Goal: Complete application form: Complete application form

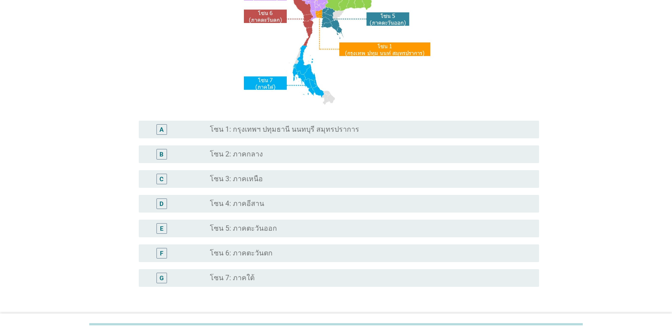
scroll to position [133, 0]
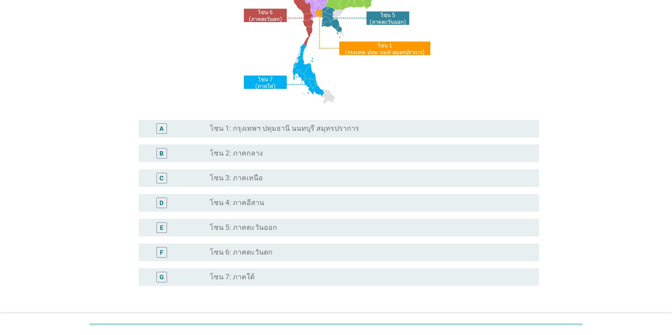
click at [233, 179] on label "โซน 3: ภาคเหนือ" at bounding box center [236, 178] width 53 height 9
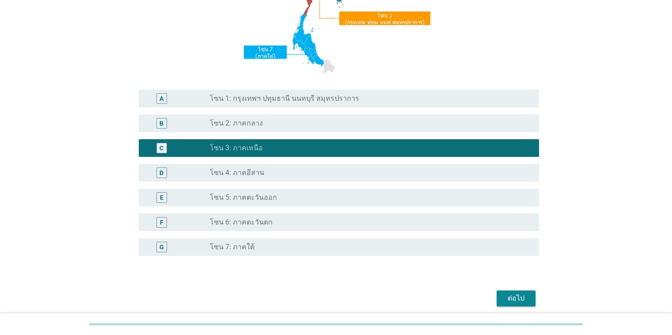
scroll to position [197, 0]
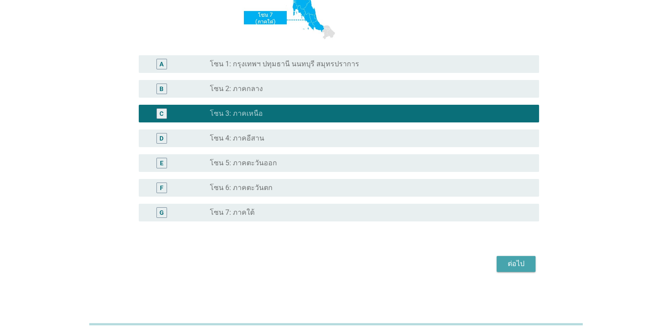
click at [437, 261] on div "ต่อไป" at bounding box center [516, 264] width 25 height 11
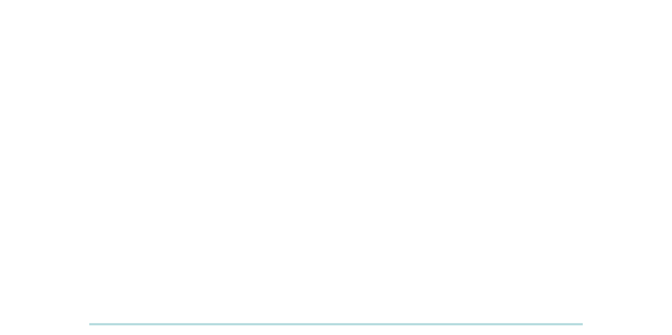
scroll to position [0, 0]
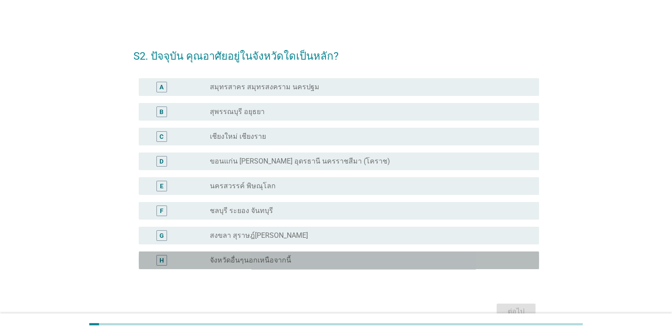
click at [166, 258] on div "H" at bounding box center [161, 260] width 11 height 11
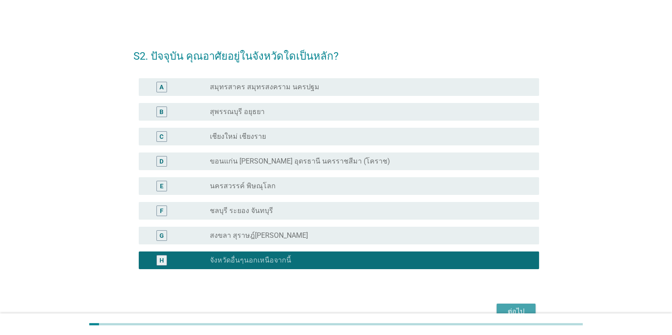
click at [437, 311] on div "ต่อไป" at bounding box center [516, 311] width 25 height 11
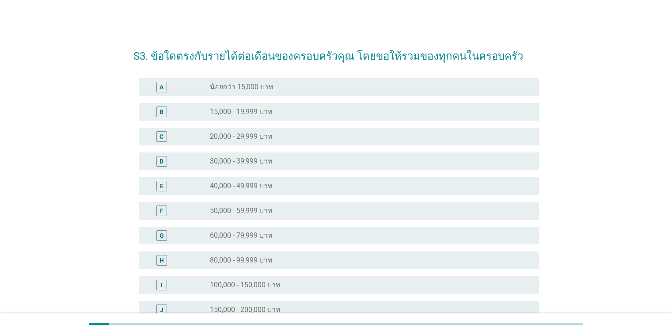
click at [251, 135] on label "20,000 - 29,999 บาท" at bounding box center [241, 136] width 63 height 9
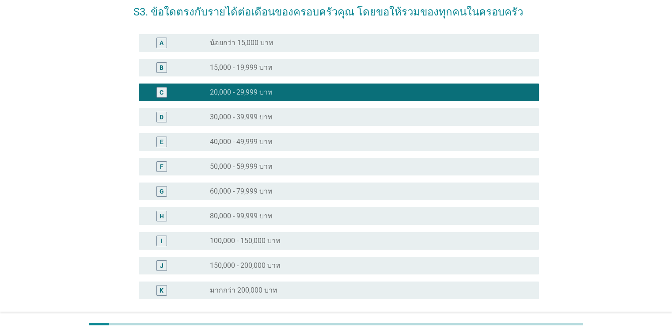
scroll to position [122, 0]
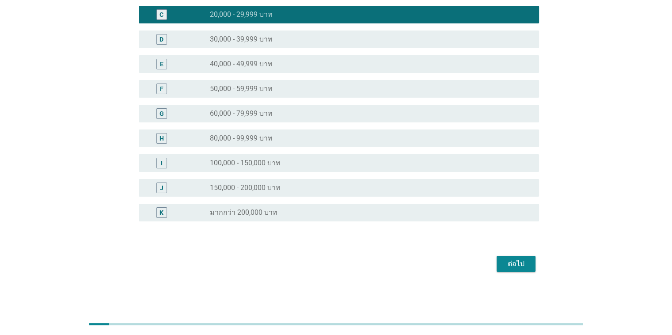
click at [437, 266] on div "ต่อไป" at bounding box center [516, 264] width 25 height 11
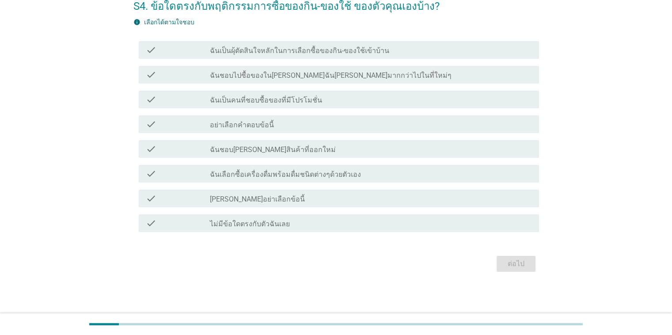
scroll to position [0, 0]
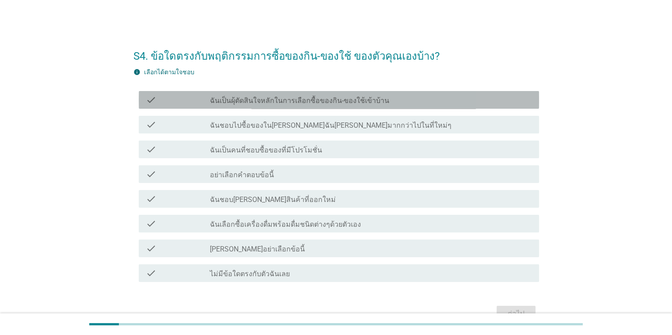
click at [325, 100] on label "ฉันเป็นผุ้ตัดสินใจหลักในการเลือกซื้อของกิน-ของใช้เข้าบ้าน" at bounding box center [299, 100] width 179 height 9
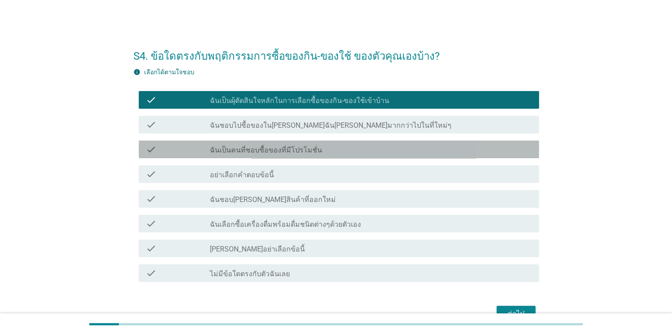
click at [314, 148] on label "ฉันเป็นคนที่ชอบซื้อของที่มีโปรโมชั่น" at bounding box center [266, 150] width 112 height 9
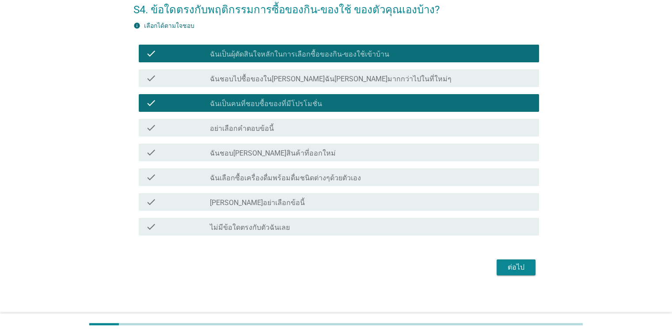
scroll to position [49, 0]
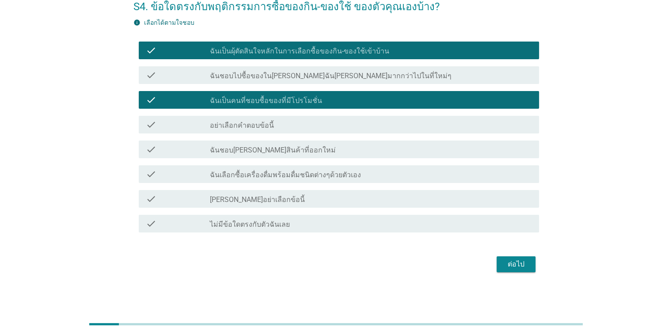
click at [297, 175] on label "ฉันเลือกซื้อเครื่องดื่มพร้อมดื่มชนิดต่างๆด้วยตัวเอง" at bounding box center [285, 175] width 151 height 9
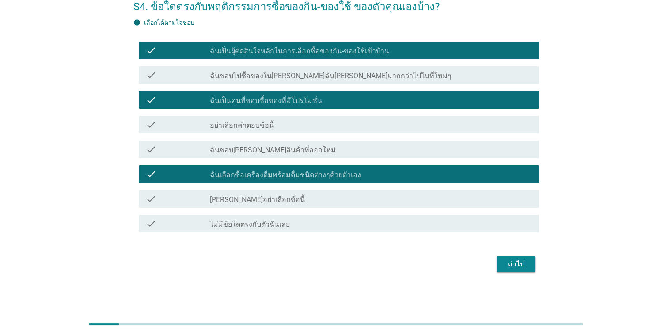
click at [437, 262] on div "ต่อไป" at bounding box center [516, 264] width 25 height 11
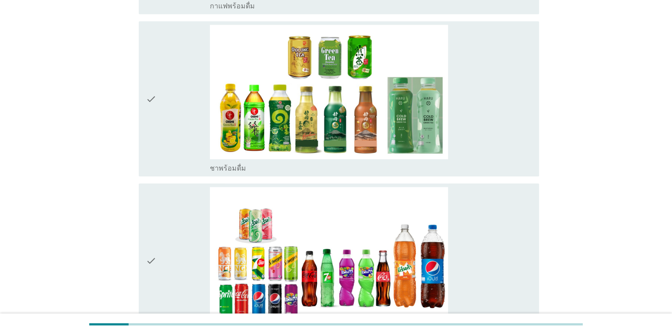
scroll to position [928, 0]
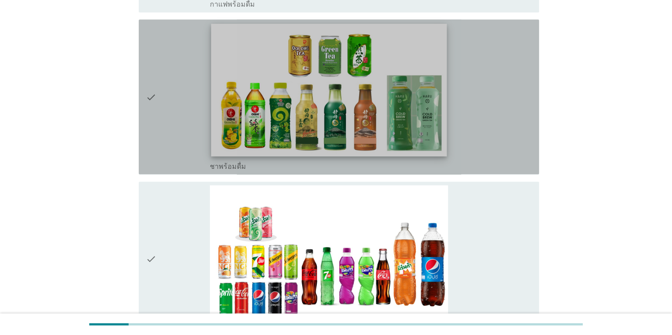
click at [295, 99] on img at bounding box center [329, 90] width 236 height 133
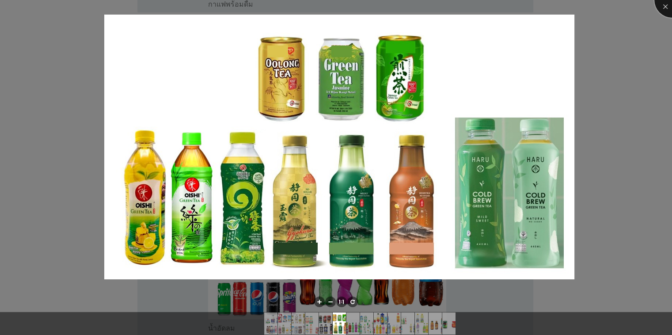
click at [437, 10] on div at bounding box center [671, -1] width 35 height 35
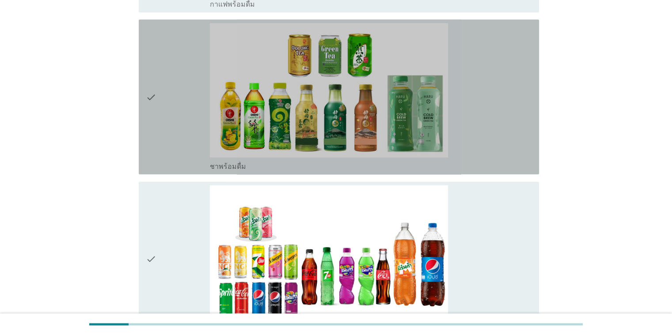
click at [148, 98] on icon "check" at bounding box center [151, 97] width 11 height 148
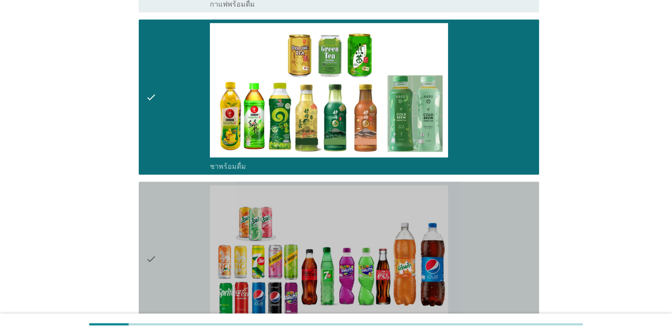
click at [152, 258] on icon "check" at bounding box center [151, 259] width 11 height 148
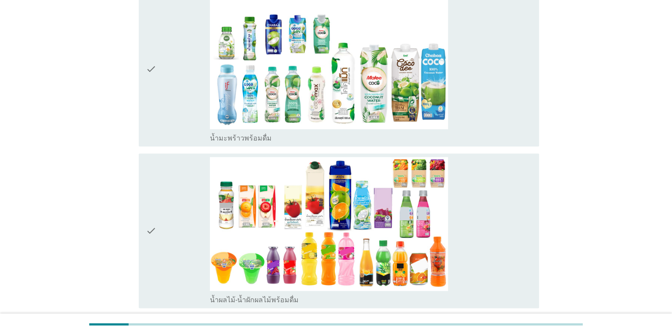
scroll to position [1282, 0]
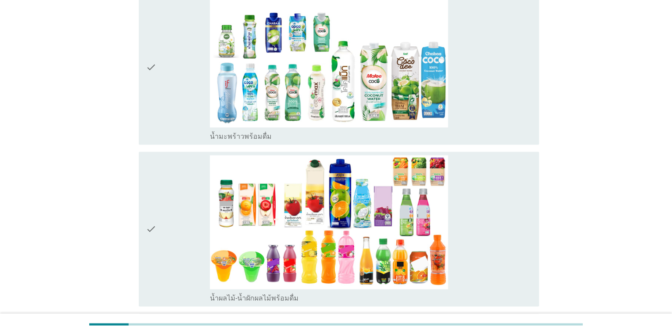
click at [149, 61] on icon "check" at bounding box center [151, 67] width 11 height 148
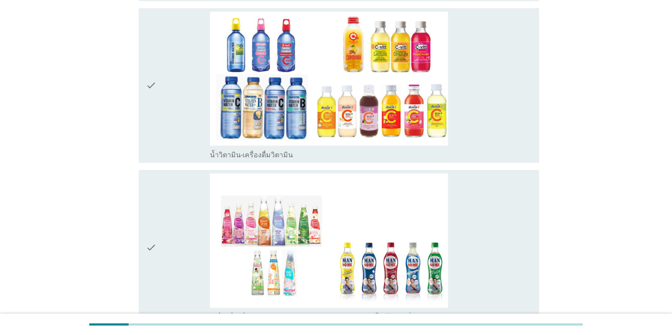
scroll to position [1591, 0]
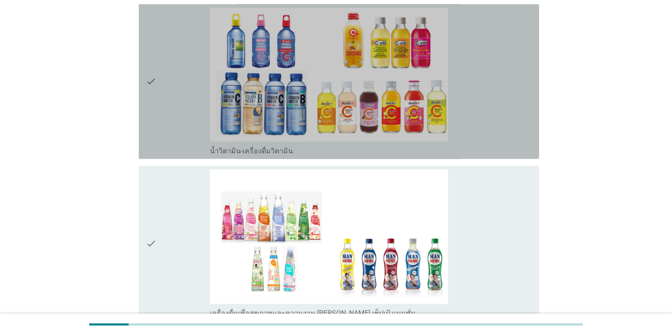
click at [148, 78] on icon "check" at bounding box center [151, 82] width 11 height 148
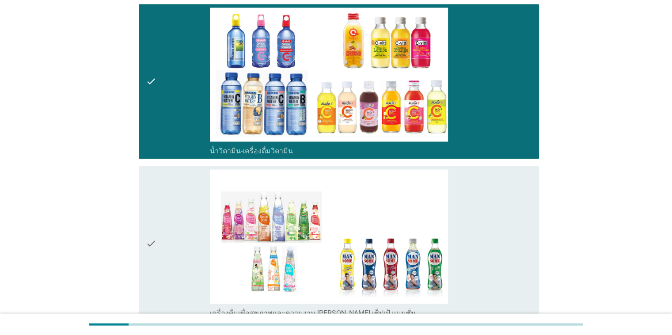
click at [150, 242] on icon "check" at bounding box center [151, 243] width 11 height 148
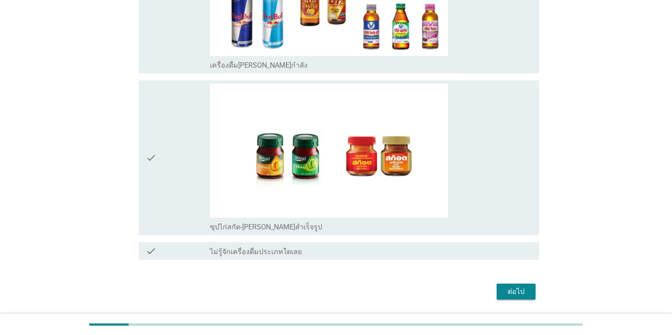
scroll to position [2187, 0]
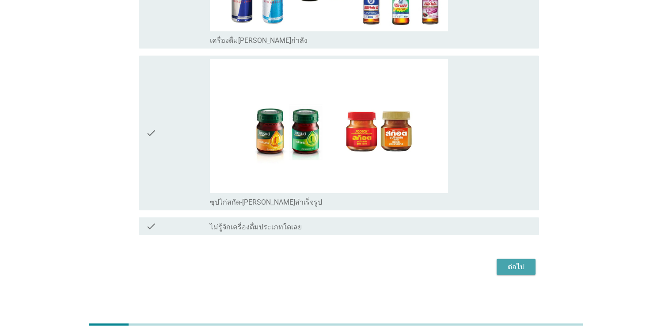
click at [437, 270] on button "ต่อไป" at bounding box center [516, 267] width 39 height 16
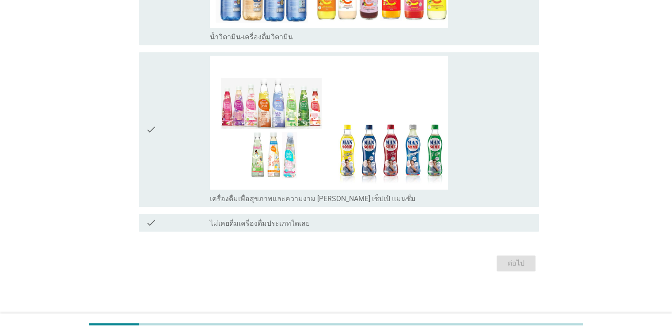
scroll to position [0, 0]
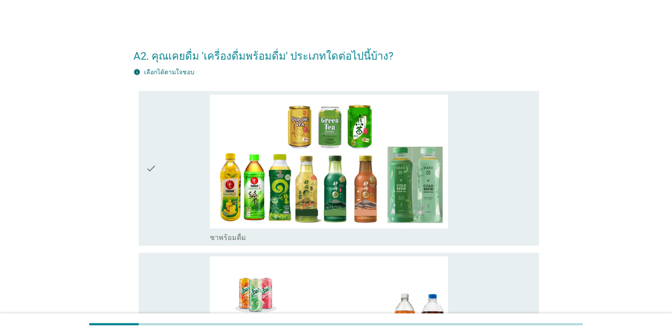
click at [150, 167] on icon "check" at bounding box center [151, 169] width 11 height 148
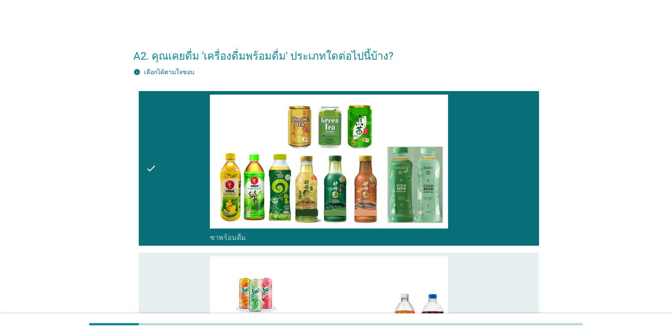
scroll to position [133, 0]
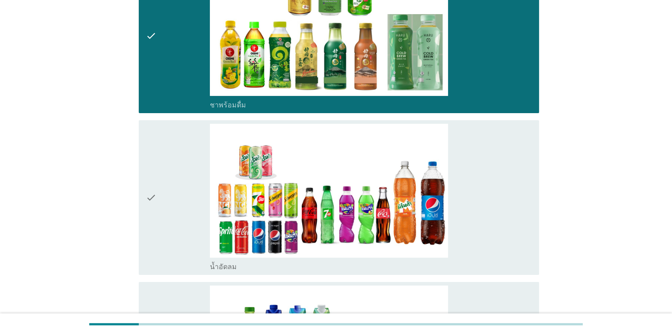
click at [150, 199] on icon "check" at bounding box center [151, 198] width 11 height 148
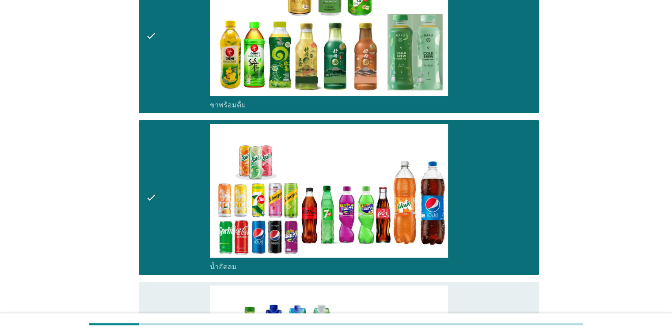
scroll to position [265, 0]
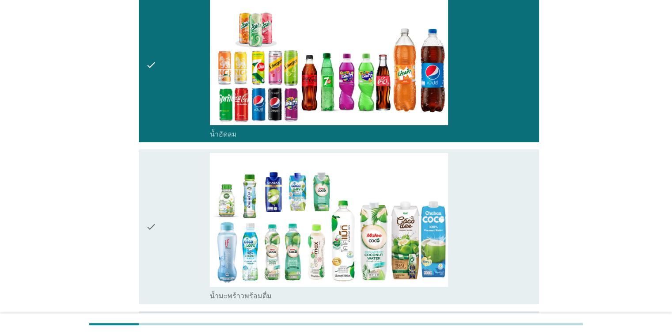
click at [150, 230] on icon "check" at bounding box center [151, 227] width 11 height 148
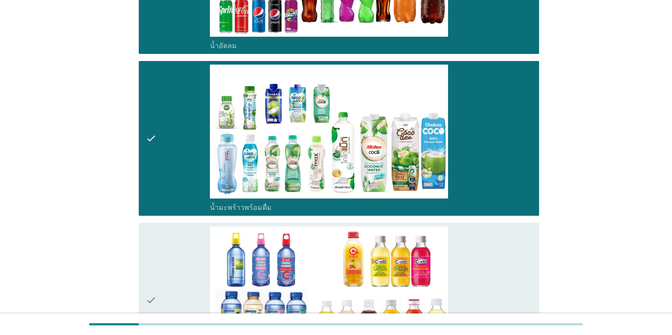
scroll to position [530, 0]
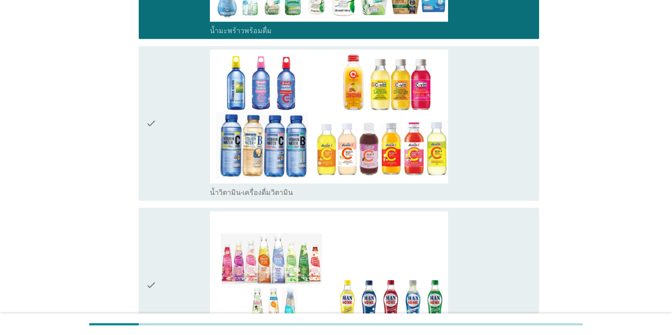
click at [151, 120] on icon "check" at bounding box center [151, 123] width 11 height 148
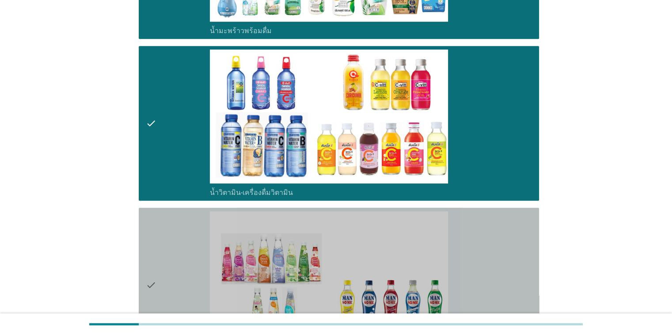
click at [147, 287] on icon "check" at bounding box center [151, 285] width 11 height 148
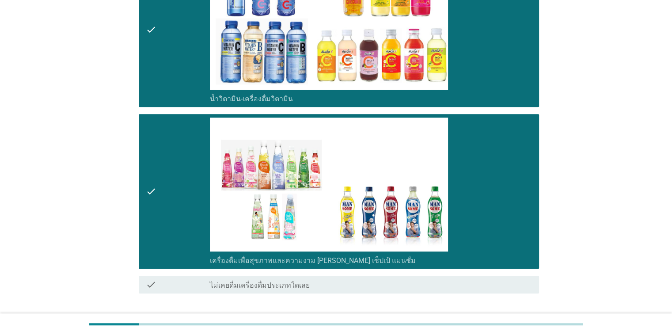
scroll to position [685, 0]
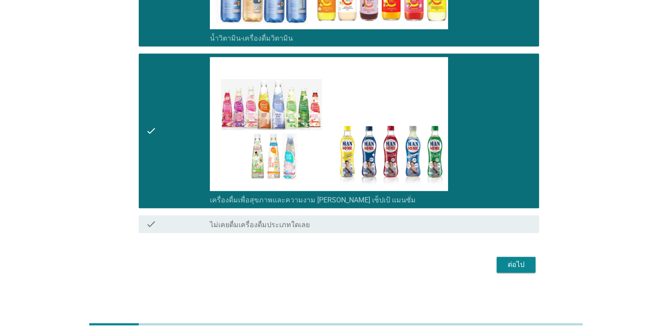
click at [437, 261] on div "ต่อไป" at bounding box center [516, 264] width 25 height 11
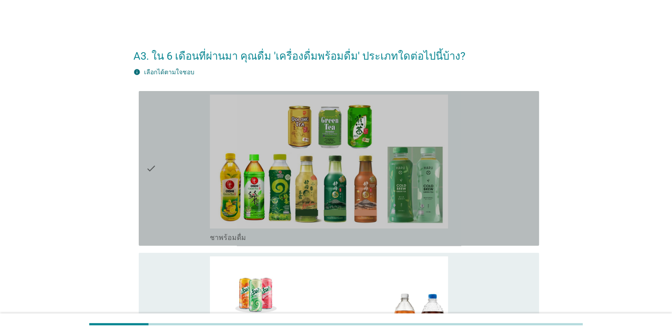
click at [149, 170] on icon "check" at bounding box center [151, 169] width 11 height 148
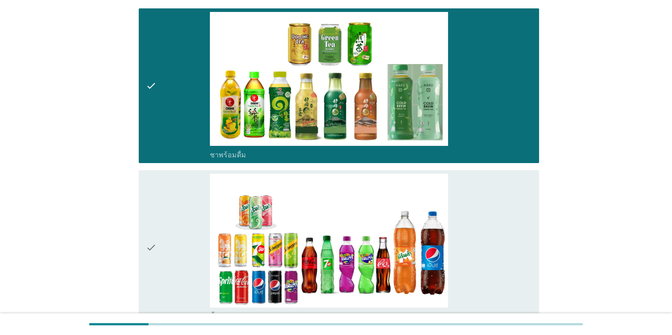
scroll to position [177, 0]
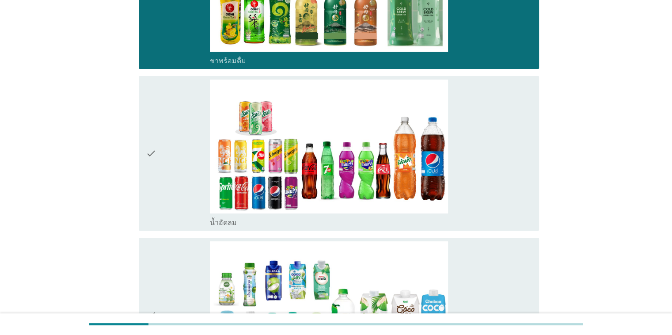
click at [150, 154] on icon "check" at bounding box center [151, 154] width 11 height 148
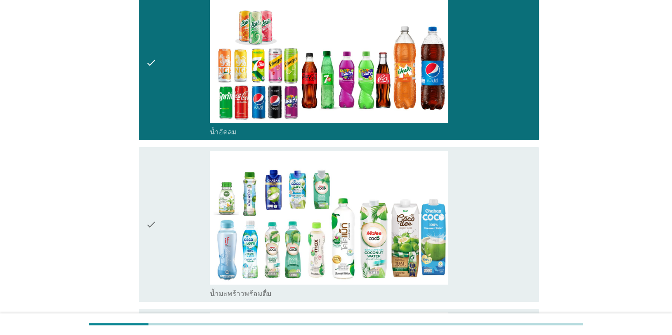
scroll to position [309, 0]
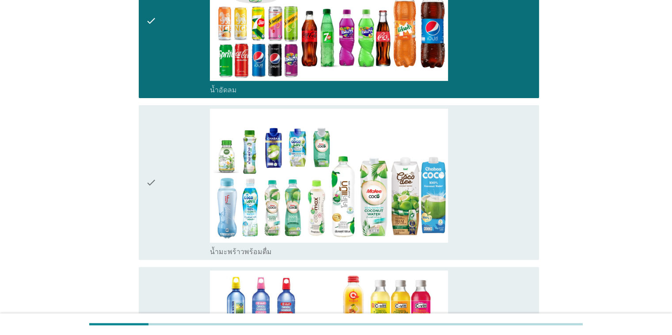
click at [152, 181] on icon "check" at bounding box center [151, 183] width 11 height 148
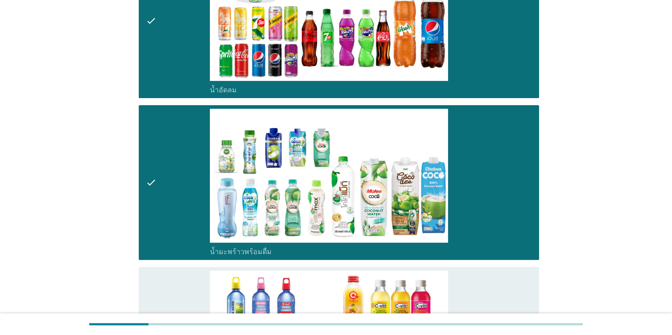
scroll to position [486, 0]
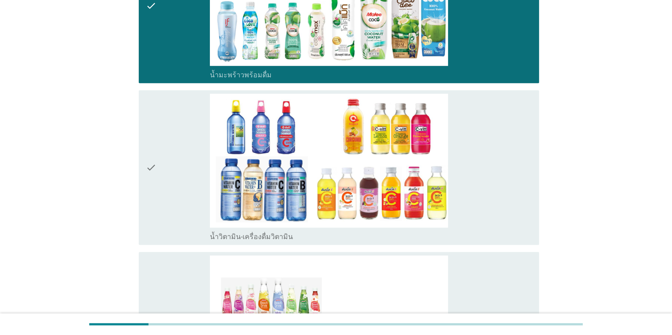
click at [146, 167] on icon "check" at bounding box center [151, 168] width 11 height 148
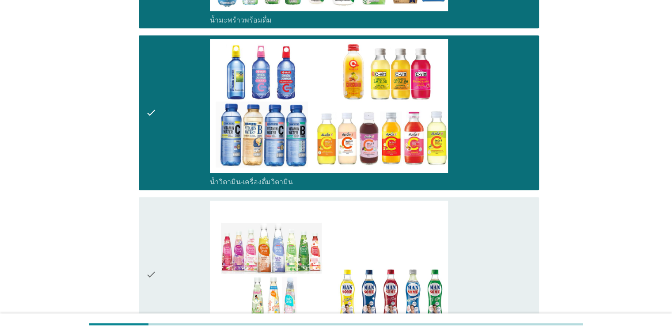
scroll to position [663, 0]
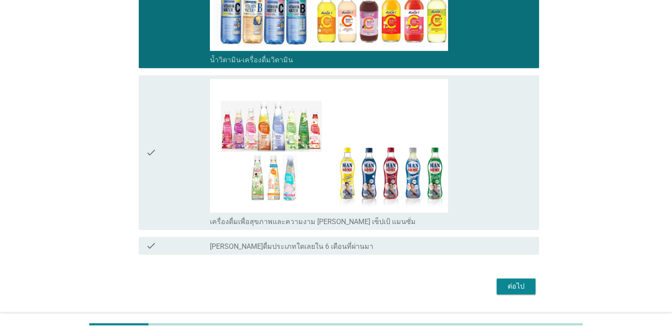
click at [148, 151] on icon "check" at bounding box center [151, 153] width 11 height 148
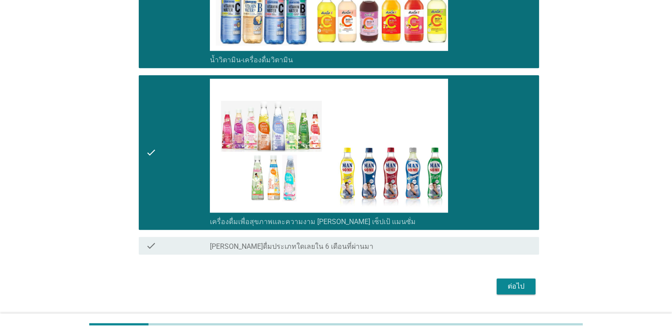
click at [437, 287] on div "ต่อไป" at bounding box center [516, 286] width 25 height 11
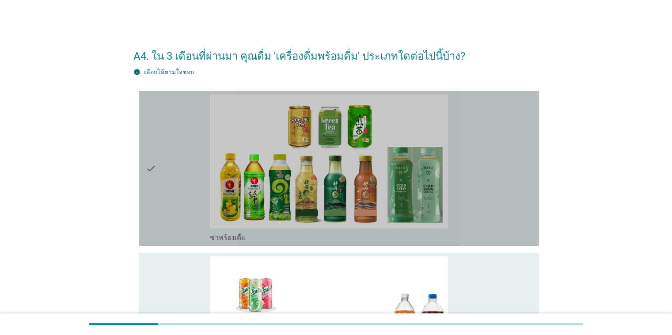
click at [148, 167] on icon "check" at bounding box center [151, 169] width 11 height 148
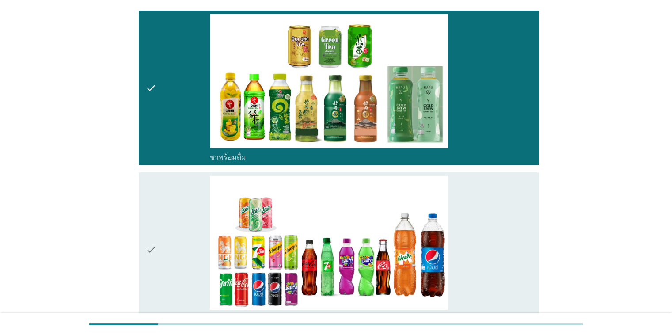
scroll to position [177, 0]
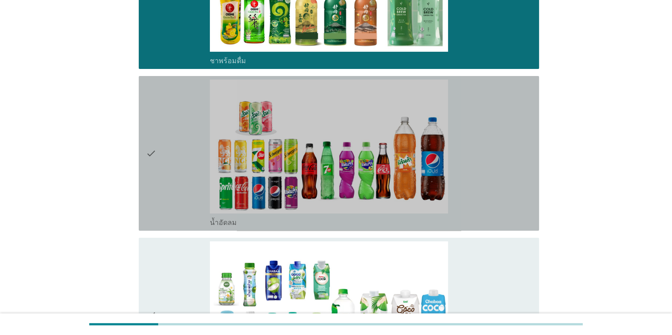
click at [148, 152] on icon "check" at bounding box center [151, 154] width 11 height 148
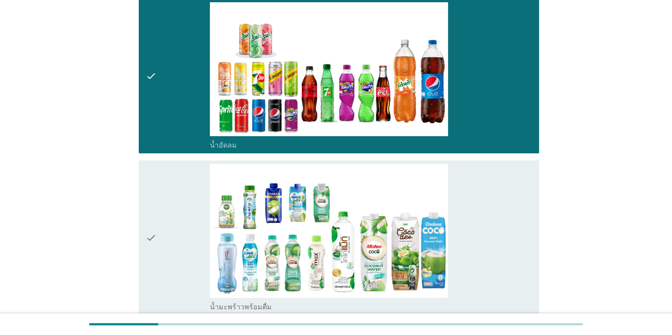
scroll to position [309, 0]
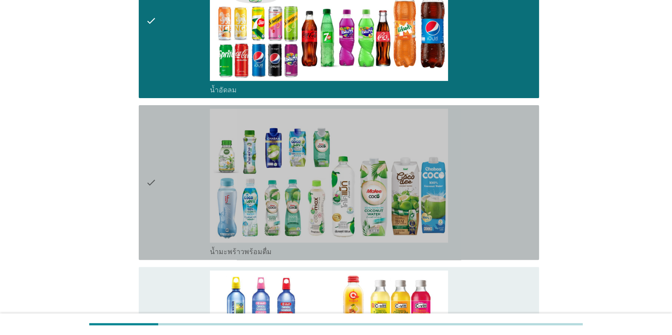
click at [149, 181] on icon "check" at bounding box center [151, 183] width 11 height 148
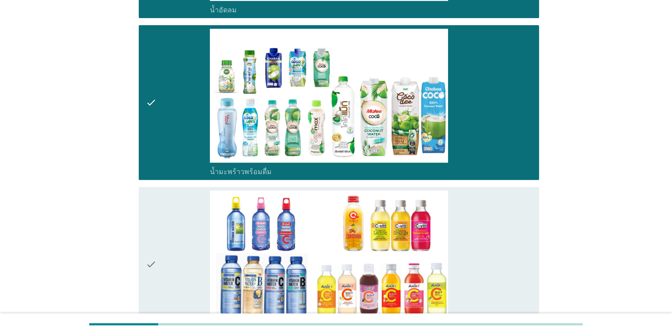
scroll to position [442, 0]
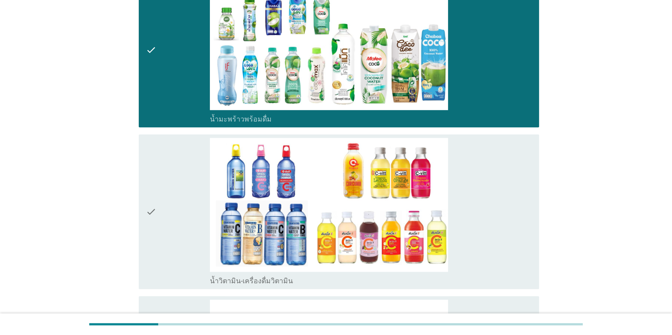
click at [151, 210] on icon "check" at bounding box center [151, 212] width 11 height 148
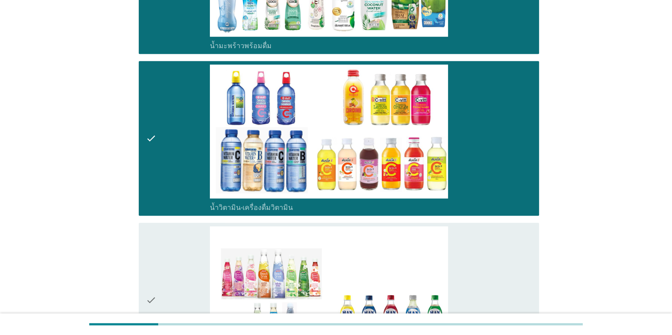
scroll to position [619, 0]
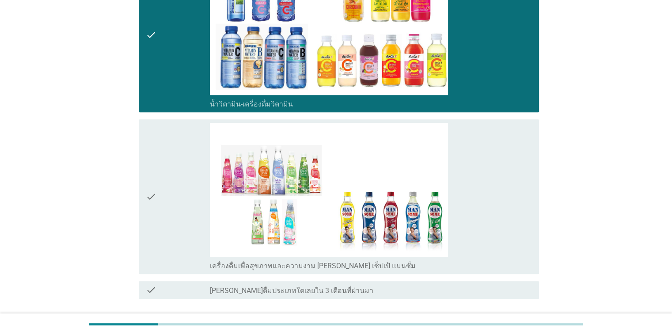
click at [151, 197] on icon "check" at bounding box center [151, 197] width 11 height 148
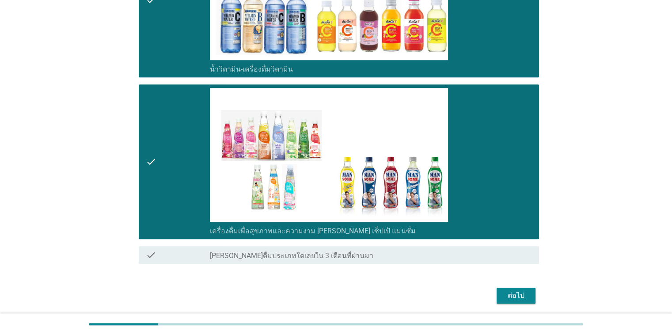
scroll to position [685, 0]
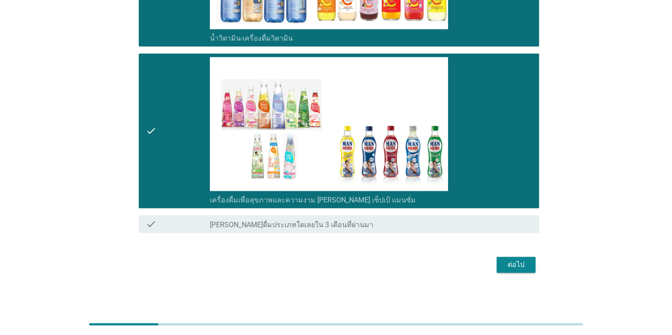
click at [437, 264] on div "ต่อไป" at bounding box center [516, 264] width 25 height 11
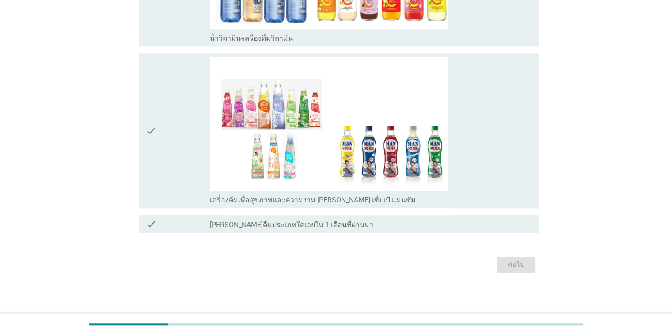
scroll to position [0, 0]
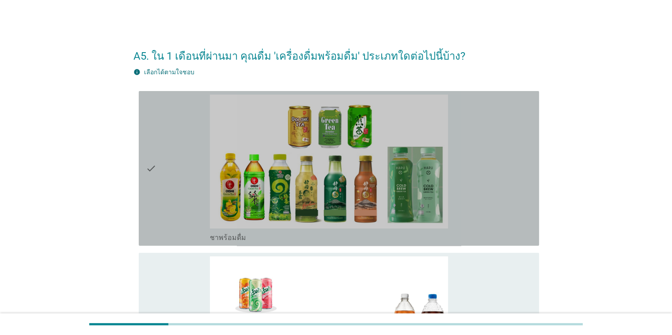
click at [149, 167] on icon "check" at bounding box center [151, 169] width 11 height 148
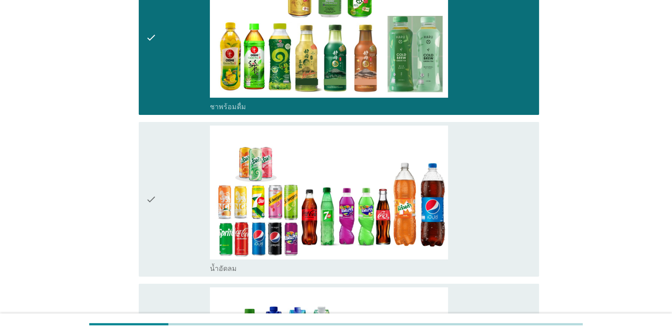
scroll to position [133, 0]
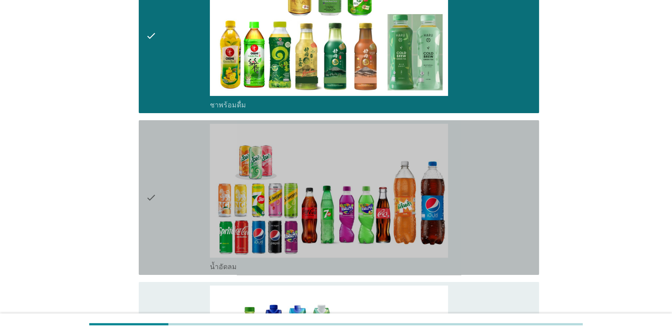
click at [147, 198] on icon "check" at bounding box center [151, 198] width 11 height 148
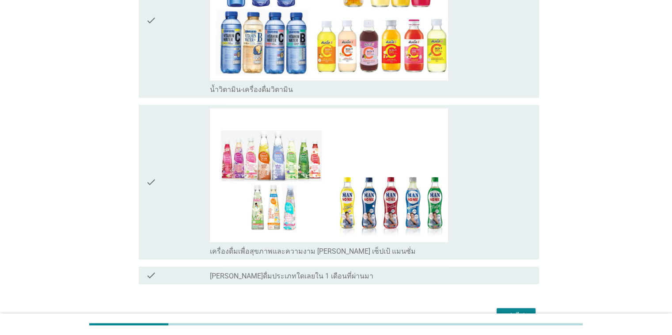
scroll to position [685, 0]
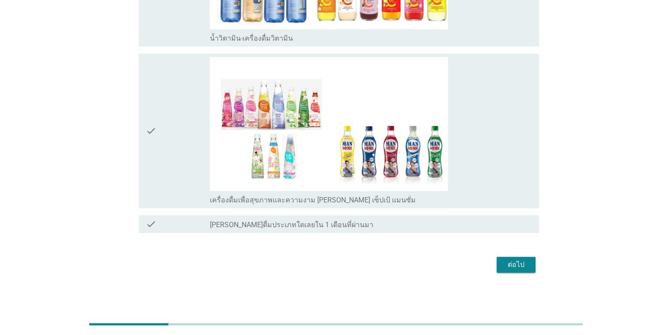
click at [437, 264] on div "ต่อไป" at bounding box center [516, 264] width 25 height 11
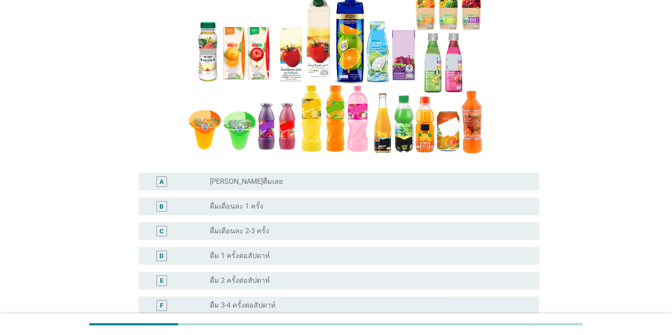
scroll to position [133, 0]
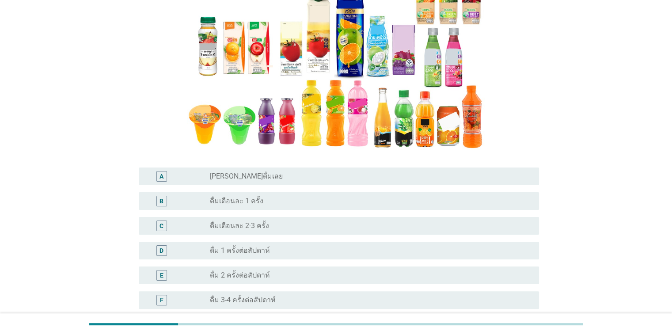
click at [257, 220] on div "C radio_button_unchecked ดื่มเดือนละ 2-3 ครั้ง" at bounding box center [339, 226] width 400 height 18
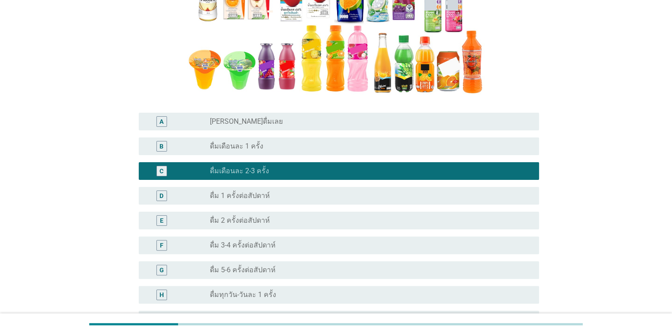
scroll to position [265, 0]
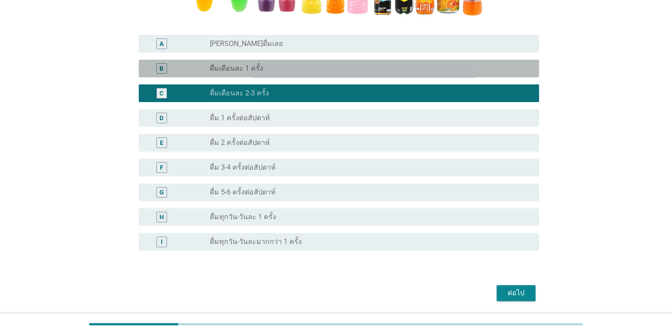
click at [216, 71] on label "ดื่มเดือนละ 1 ครั้ง" at bounding box center [236, 68] width 53 height 9
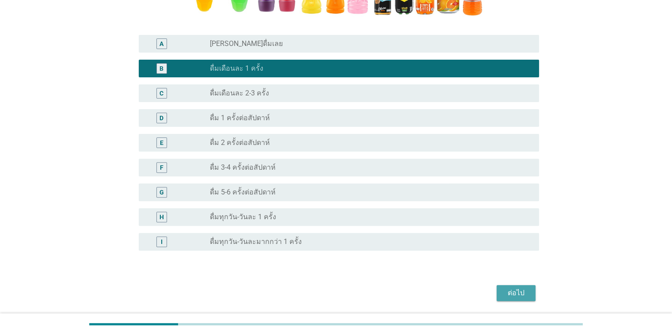
click at [437, 297] on div "ต่อไป" at bounding box center [516, 293] width 25 height 11
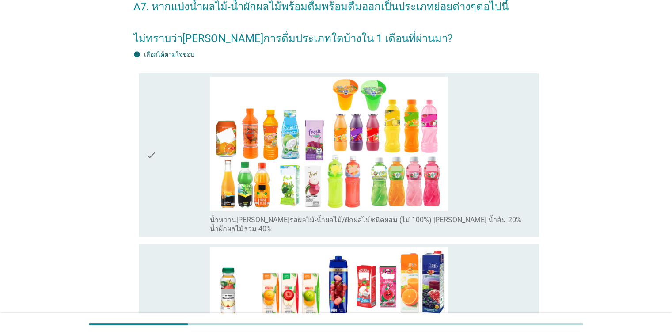
scroll to position [44, 0]
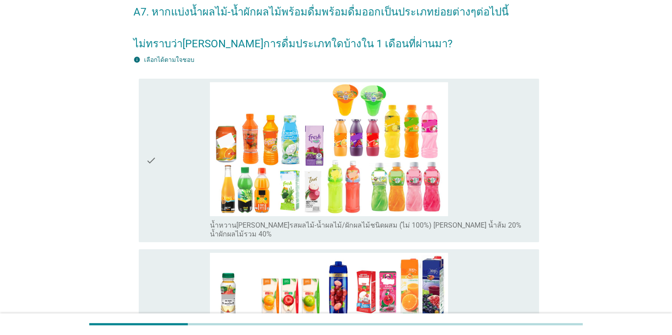
click at [151, 156] on icon "check" at bounding box center [151, 160] width 11 height 156
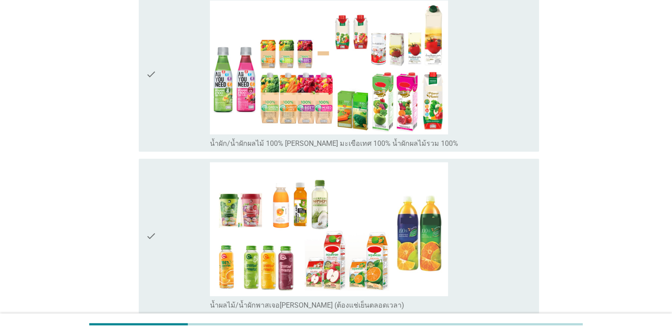
scroll to position [574, 0]
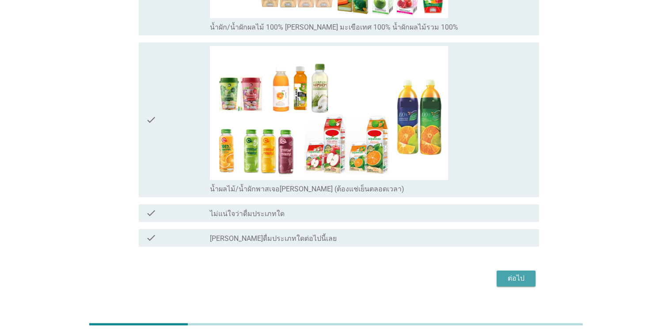
click at [437, 273] on div "ต่อไป" at bounding box center [516, 278] width 25 height 11
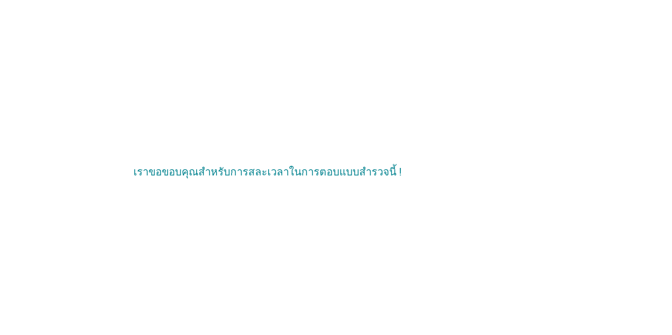
scroll to position [0, 0]
